Goal: Task Accomplishment & Management: Use online tool/utility

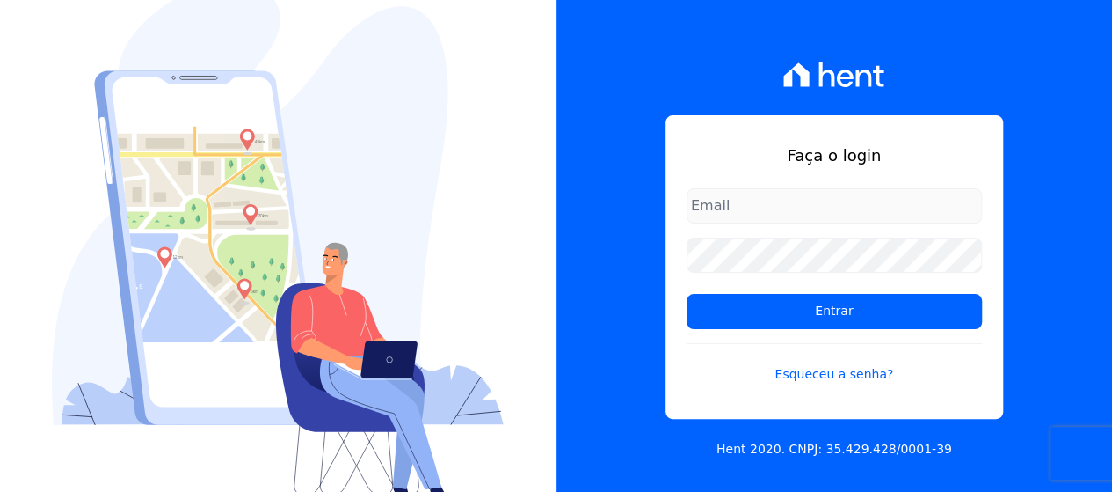
click at [774, 197] on input "email" at bounding box center [834, 205] width 295 height 35
click at [782, 207] on input "email" at bounding box center [834, 205] width 295 height 35
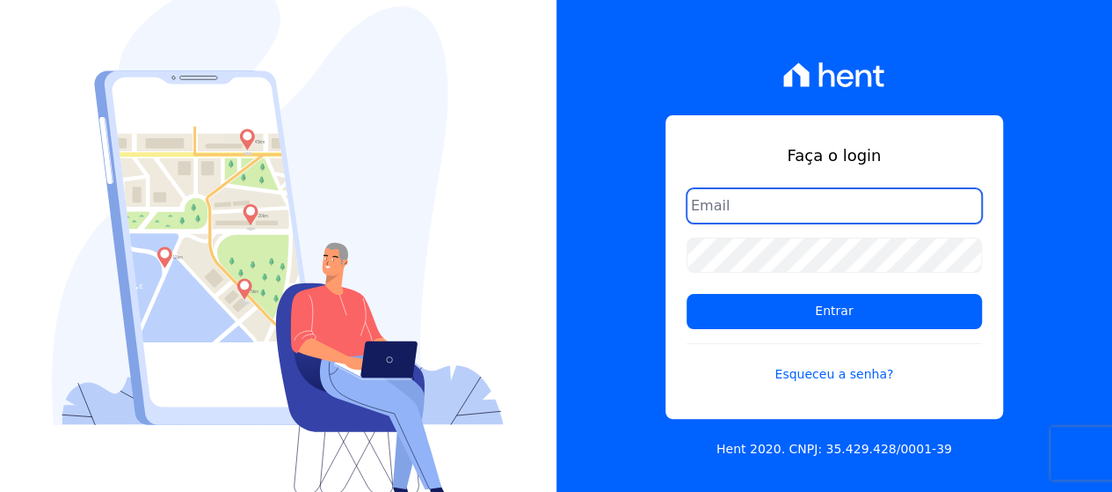
click at [780, 219] on input "email" at bounding box center [834, 205] width 295 height 35
